Goal: Find specific page/section: Find specific page/section

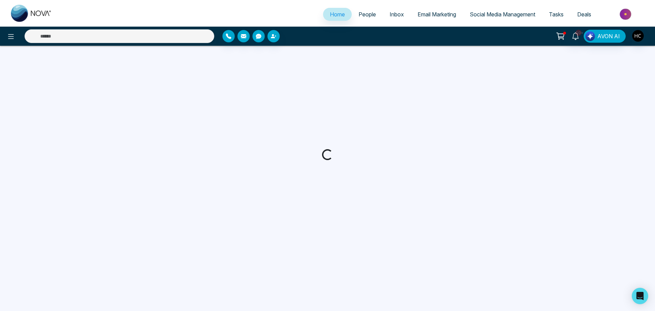
select select "*"
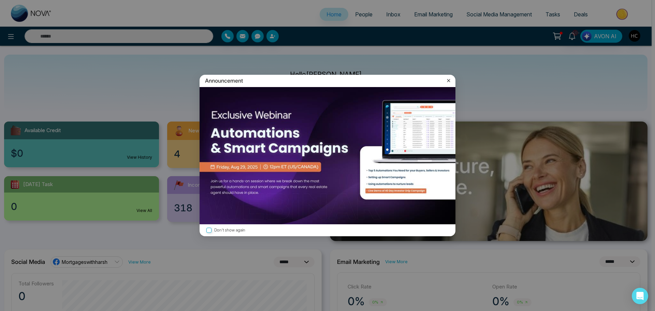
click at [447, 78] on icon at bounding box center [448, 80] width 7 height 7
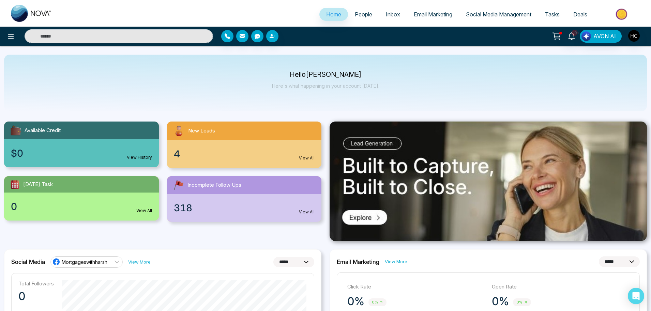
click at [361, 17] on span "People" at bounding box center [363, 14] width 17 height 7
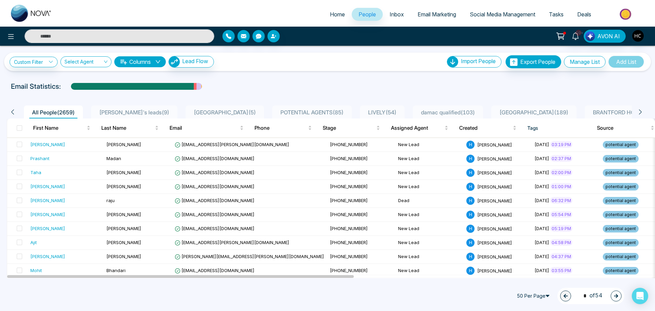
click at [278, 112] on span "POTENTIAL AGENTS ( 85 )" at bounding box center [312, 112] width 69 height 7
